Goal: Navigation & Orientation: Find specific page/section

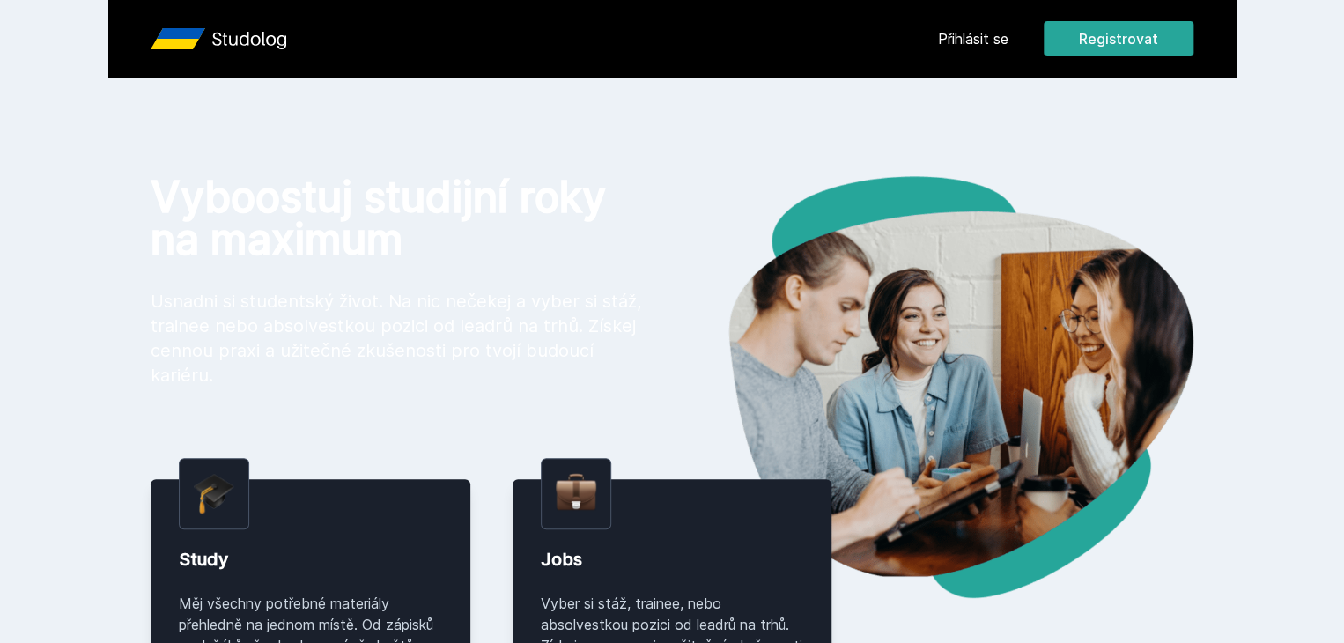
click at [1008, 40] on link "Přihlásit se" at bounding box center [973, 38] width 70 height 21
click at [1008, 48] on link "Přihlásit se" at bounding box center [973, 38] width 70 height 21
click at [1008, 37] on link "Přihlásit se" at bounding box center [973, 38] width 70 height 21
click at [1008, 30] on link "Přihlásit se" at bounding box center [973, 38] width 70 height 21
click at [151, 33] on icon at bounding box center [178, 38] width 55 height 21
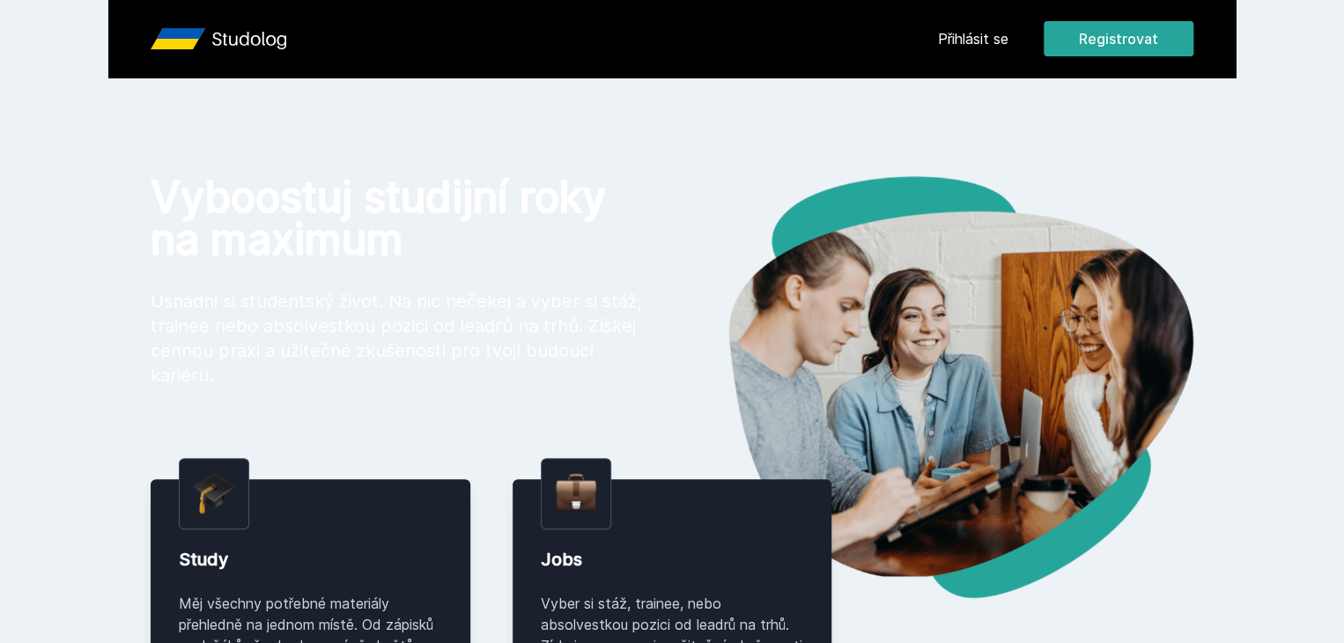
click at [212, 36] on icon "Studolog" at bounding box center [249, 41] width 74 height 18
click at [257, 7] on header "Přihlásit se Registrovat" at bounding box center [671, 38] width 1127 height 77
click at [1008, 43] on link "Přihlásit se" at bounding box center [973, 38] width 70 height 21
click at [1008, 33] on link "Přihlásit se" at bounding box center [973, 38] width 70 height 21
